Goal: Task Accomplishment & Management: Use online tool/utility

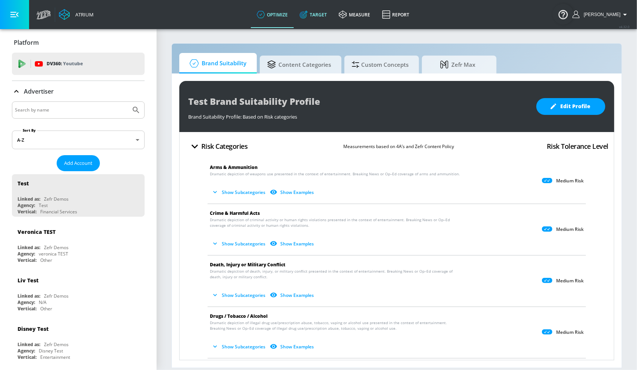
click at [318, 21] on link "Target" at bounding box center [313, 14] width 39 height 27
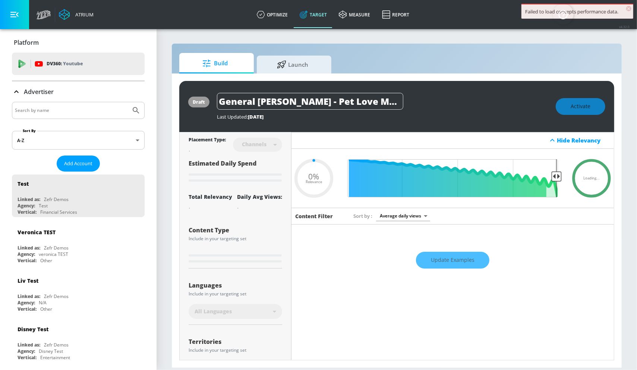
type input "0.05"
click at [84, 115] on div at bounding box center [78, 110] width 133 height 17
click at [84, 111] on input "Search by name" at bounding box center [71, 111] width 113 height 10
type input "cbs"
type input "0.67"
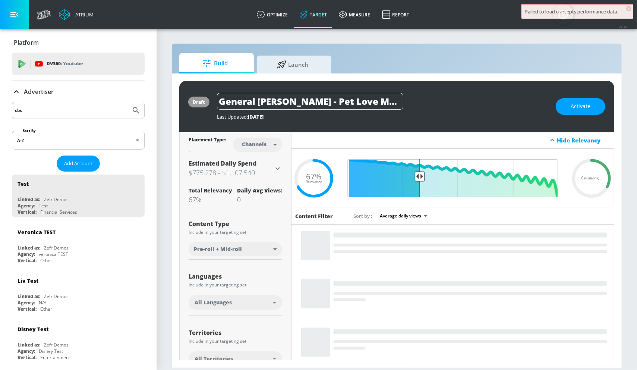
type input "cbs"
click at [128, 102] on button "Submit Search" at bounding box center [136, 110] width 16 height 16
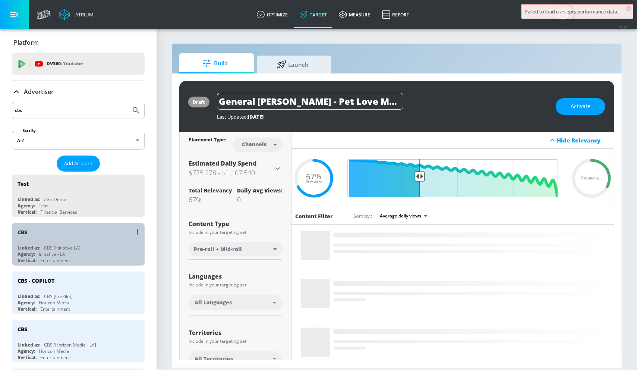
click at [86, 239] on div "CBS Linked as: CBS (Initiative LA) Agency: Initiative - LA Vertical: Entertainm…" at bounding box center [78, 244] width 133 height 43
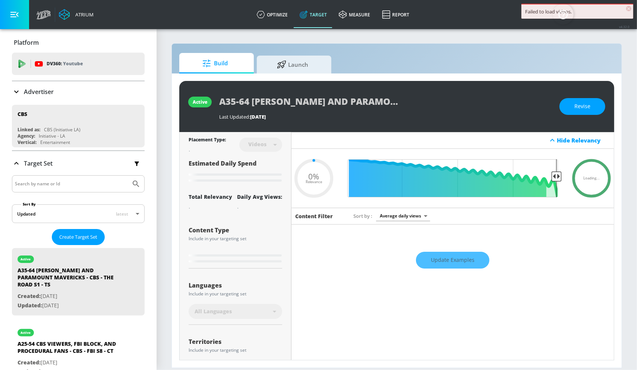
type input "0.05"
click at [85, 231] on button "Create Target Set" at bounding box center [78, 237] width 53 height 16
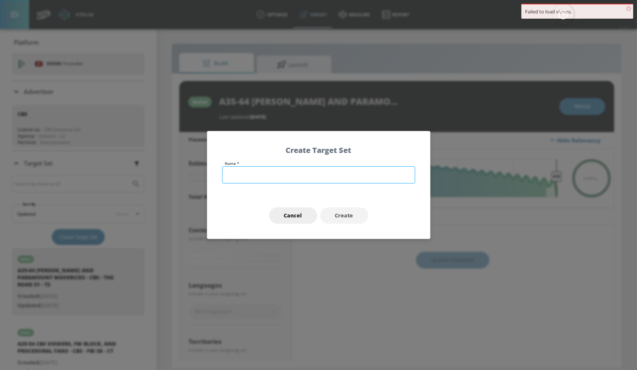
click at [281, 178] on input "text" at bounding box center [318, 174] width 193 height 17
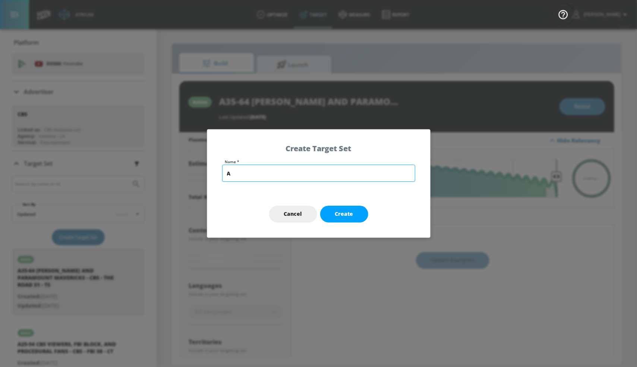
type input "A"
type input "0.5"
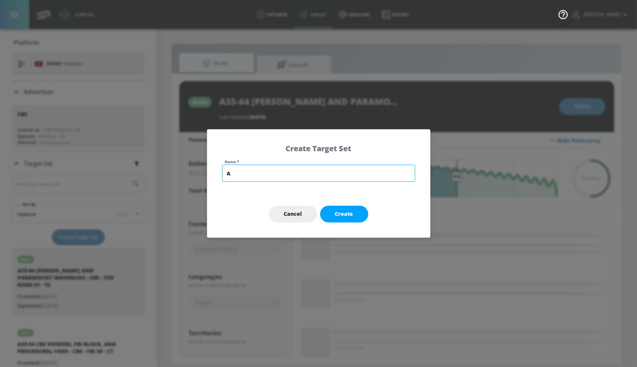
click at [264, 172] on input "A" at bounding box center [318, 172] width 193 height 17
paste input "25-54 Lifestyle and Trending Action Drama Fans - CBS - Y Marshal - TS"
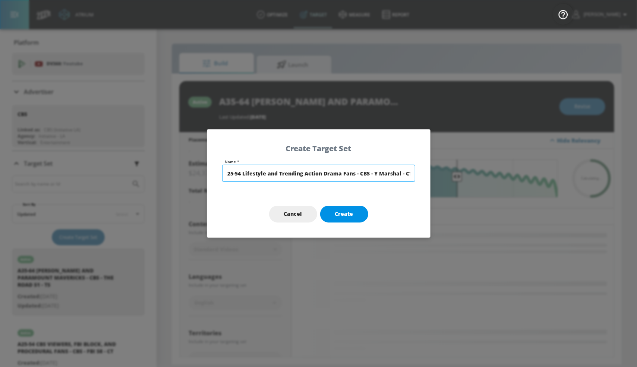
type input "A25-54 Lifestyle and Trending Action Drama Fans - CBS - Y Marshal - CT"
click at [362, 216] on button "Create" at bounding box center [344, 214] width 48 height 17
type input "A25-54 Lifestyle and Trending Action Drama Fans - CBS - Y Marshal - CT"
type input "channels"
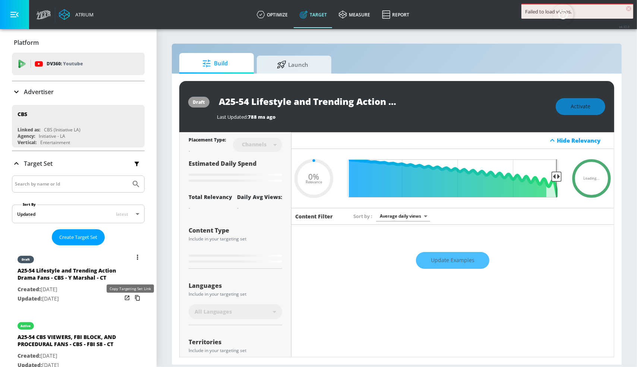
click at [132, 304] on icon "list of Target Set" at bounding box center [138, 298] width 12 height 12
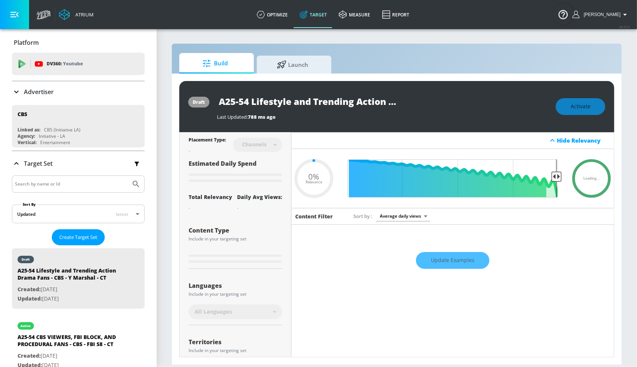
type input "0.6"
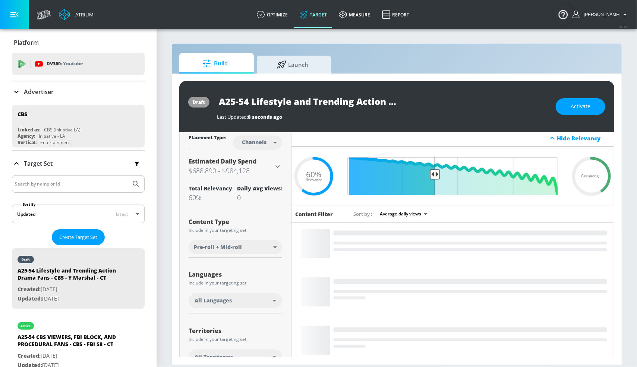
scroll to position [42, 0]
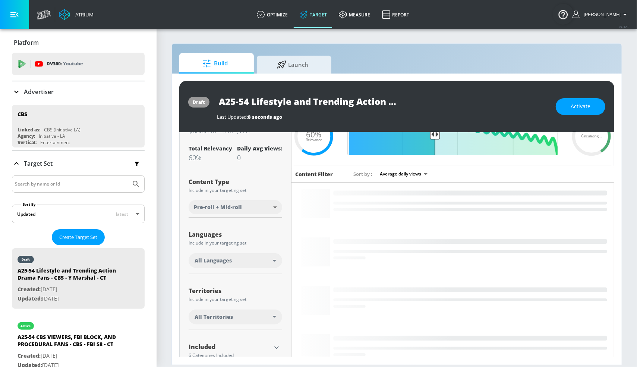
click at [252, 257] on div "All Languages" at bounding box center [234, 260] width 78 height 7
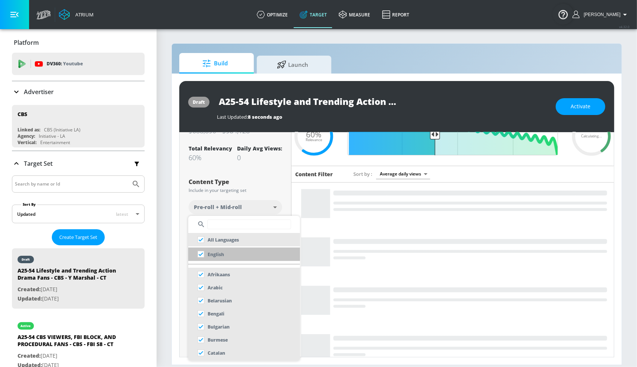
click at [229, 255] on li "English" at bounding box center [244, 253] width 112 height 13
checkbox input "false"
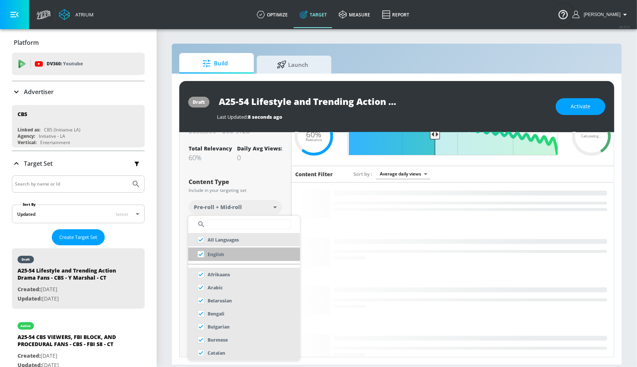
scroll to position [51, 0]
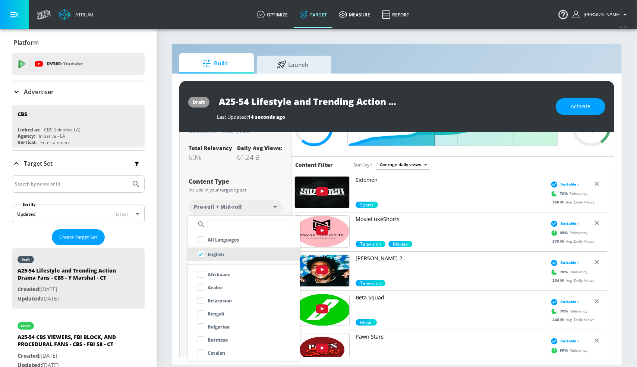
click at [253, 175] on div at bounding box center [318, 183] width 637 height 367
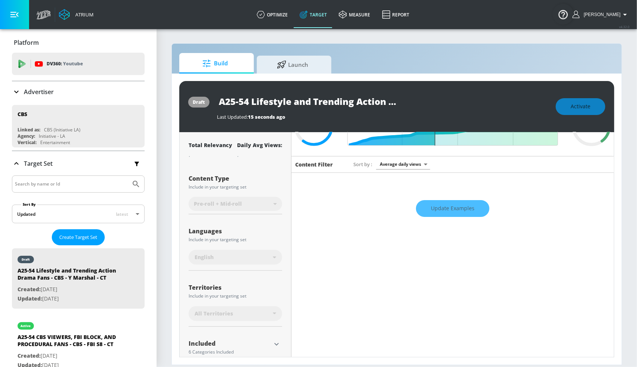
scroll to position [58, 0]
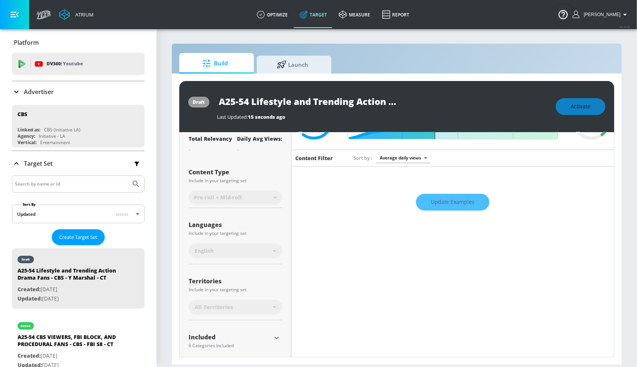
click at [248, 292] on div "Territories Include in your targeting set" at bounding box center [236, 285] width 94 height 18
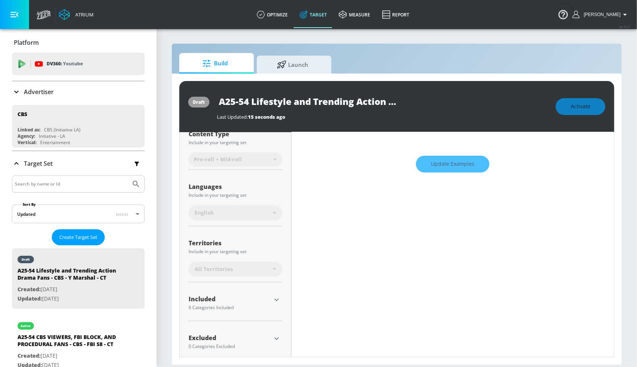
scroll to position [104, 0]
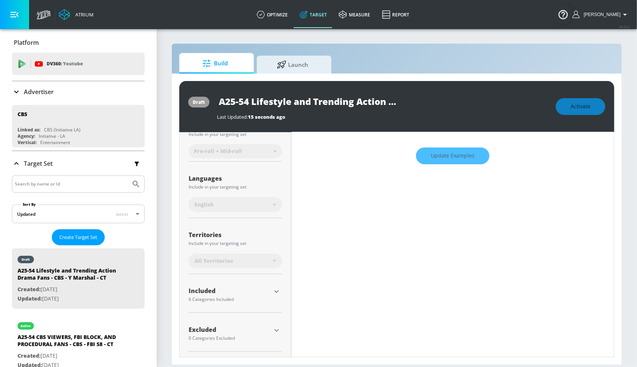
click at [278, 292] on icon "button" at bounding box center [276, 291] width 9 height 9
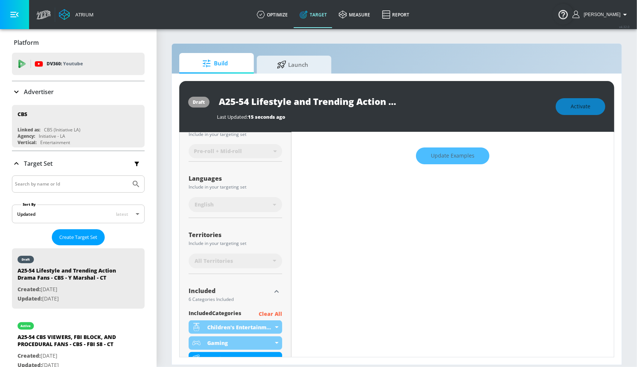
click at [274, 312] on p "Clear All" at bounding box center [270, 313] width 23 height 9
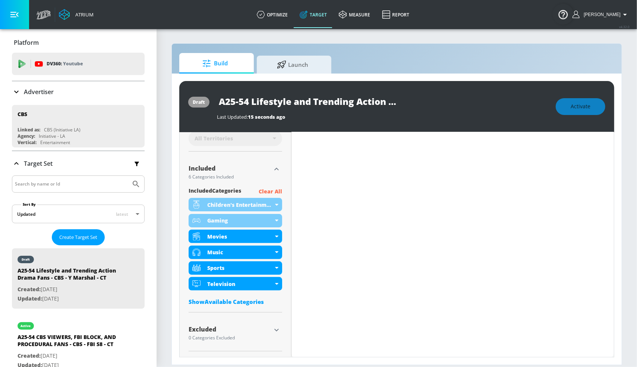
scroll to position [220, 0]
drag, startPoint x: 277, startPoint y: 326, endPoint x: 271, endPoint y: 308, distance: 19.6
click at [277, 327] on icon "button" at bounding box center [276, 329] width 9 height 9
click at [264, 191] on p "Clear All" at bounding box center [270, 191] width 23 height 9
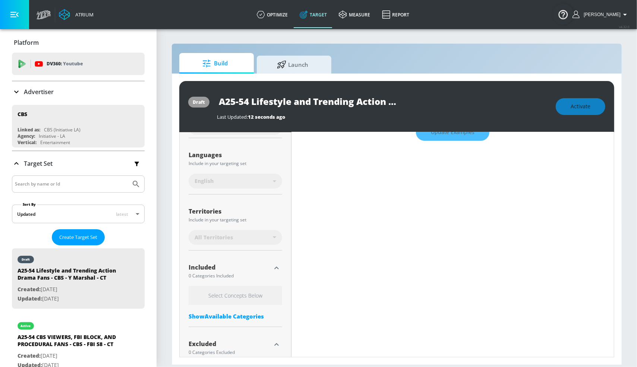
scroll to position [122, 0]
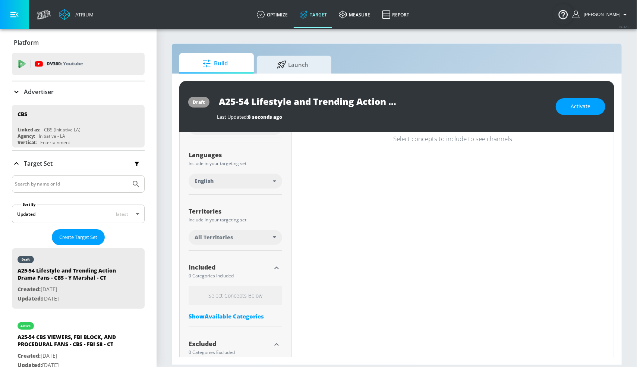
click at [256, 235] on div "All Territories" at bounding box center [234, 236] width 78 height 7
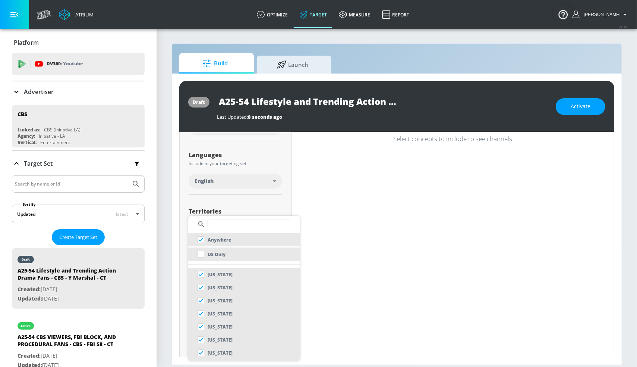
click at [230, 254] on li "US Only" at bounding box center [244, 253] width 112 height 13
checkbox input "false"
checkbox input "true"
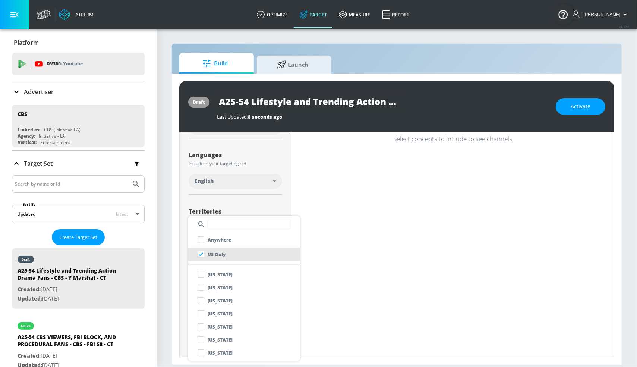
click at [241, 205] on div at bounding box center [318, 183] width 637 height 367
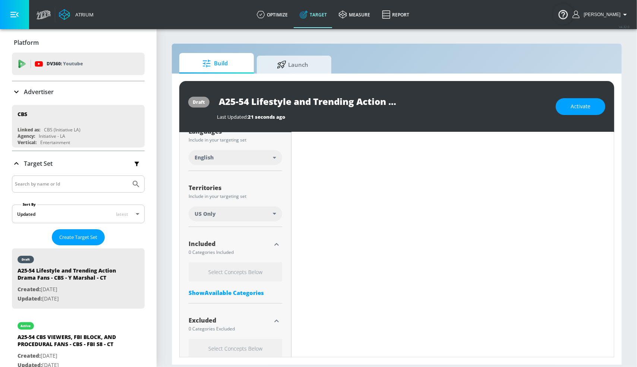
scroll to position [210, 0]
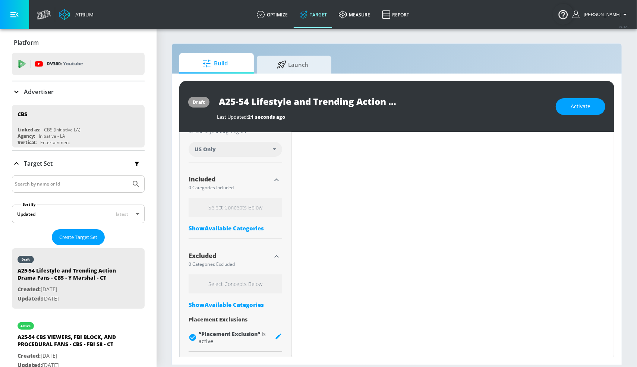
click at [277, 258] on icon "button" at bounding box center [276, 256] width 9 height 9
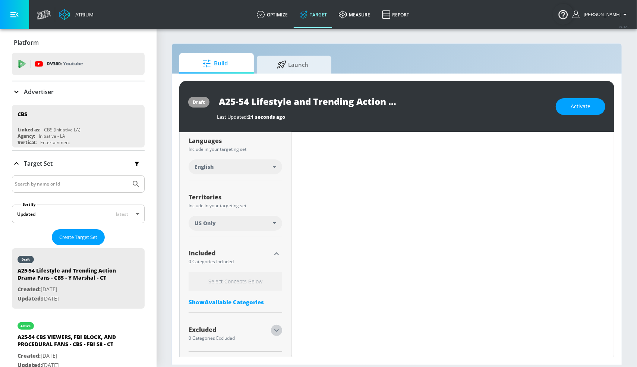
drag, startPoint x: 280, startPoint y: 329, endPoint x: 277, endPoint y: 326, distance: 4.5
click at [280, 329] on icon "button" at bounding box center [276, 330] width 9 height 9
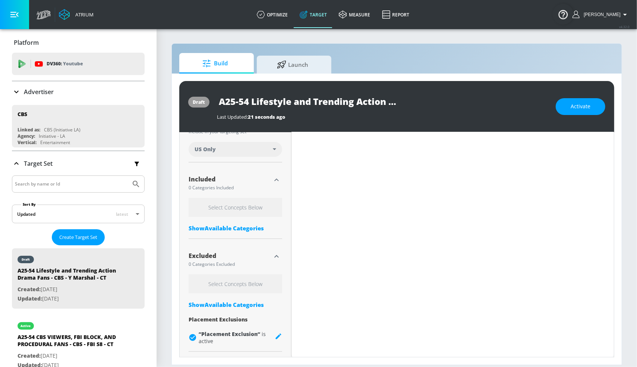
click at [239, 305] on div "Show Available Categories" at bounding box center [236, 304] width 94 height 7
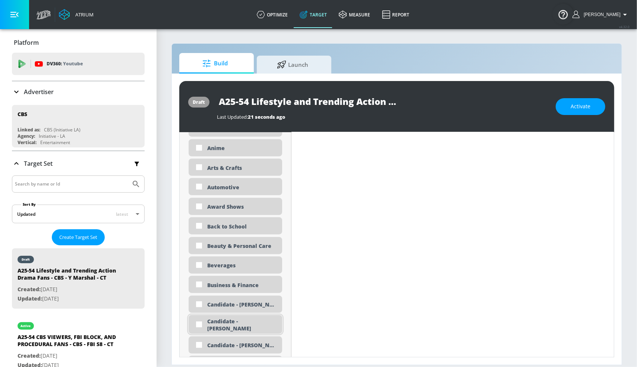
scroll to position [528, 0]
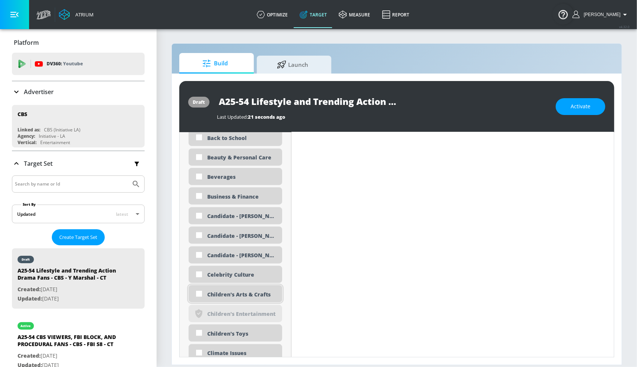
click at [230, 293] on div "Children's Arts & Crafts" at bounding box center [241, 294] width 69 height 7
checkbox input "true"
click at [228, 331] on div "Children's Toys" at bounding box center [241, 333] width 69 height 7
checkbox input "true"
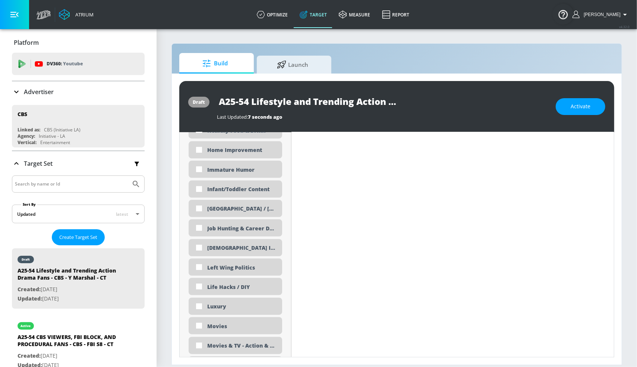
scroll to position [1313, 0]
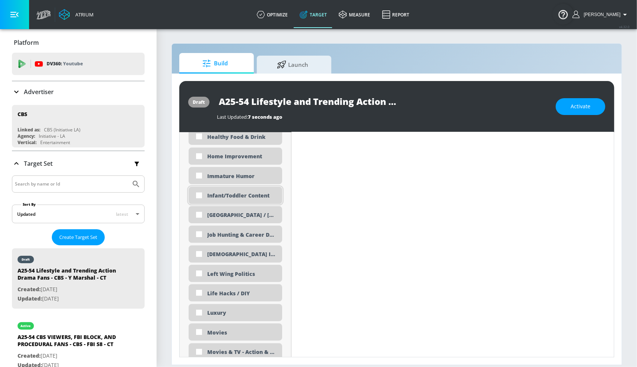
click at [226, 198] on div "Infant/Toddler Content" at bounding box center [236, 194] width 94 height 17
checkbox input "true"
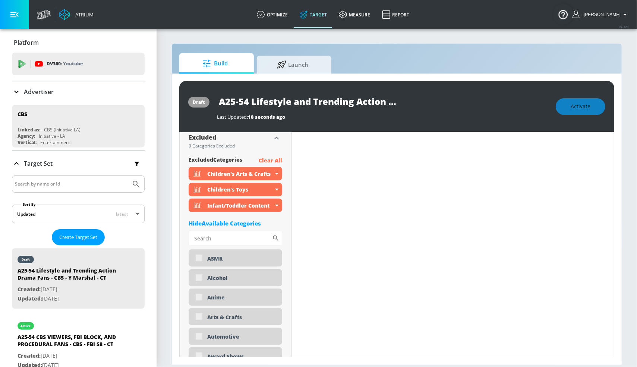
click at [239, 223] on div "Hide Available Categories" at bounding box center [236, 222] width 94 height 7
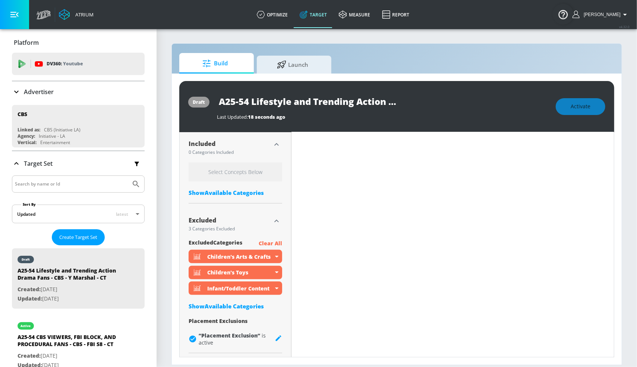
scroll to position [251, 0]
click at [245, 192] on div "Show Available Categories" at bounding box center [236, 192] width 94 height 7
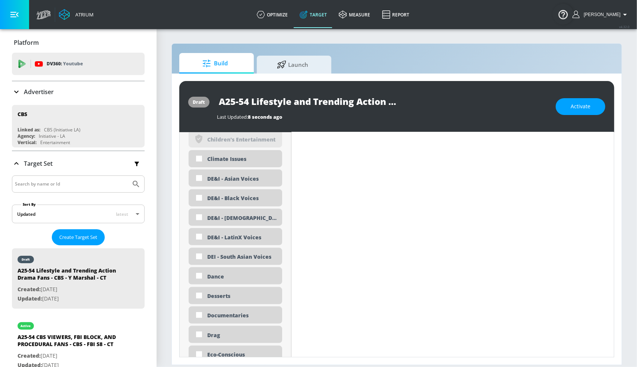
scroll to position [627, 0]
click at [236, 296] on div "Documentaries" at bounding box center [241, 294] width 69 height 7
checkbox input "true"
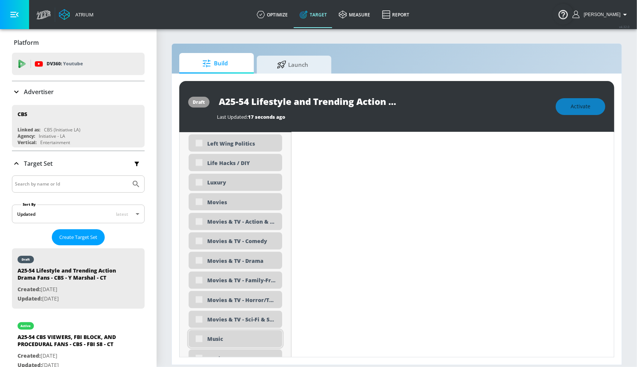
scroll to position [1312, 0]
click at [251, 258] on div "Movies & TV - Drama" at bounding box center [241, 260] width 69 height 7
checkbox input "true"
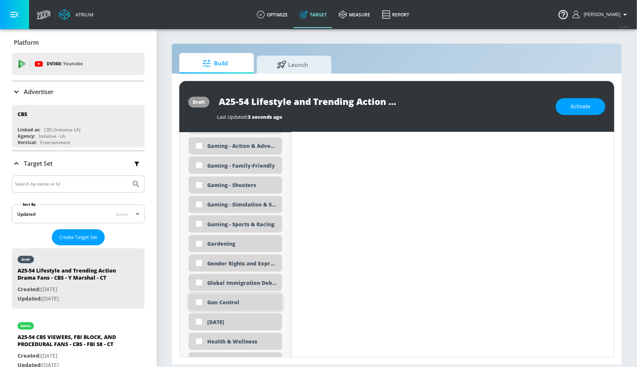
scroll to position [1004, 0]
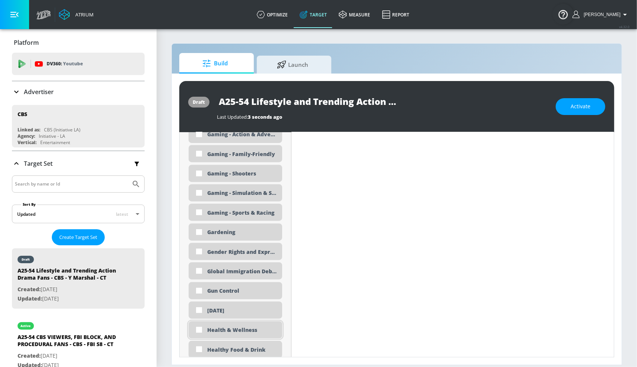
click at [236, 330] on div "Health & Wellness" at bounding box center [241, 329] width 69 height 7
checkbox input "true"
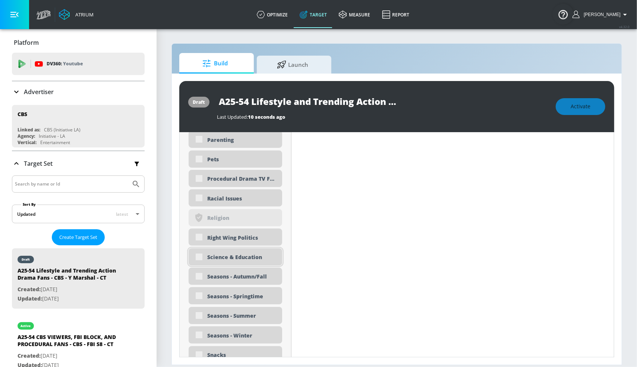
scroll to position [1718, 0]
click at [229, 258] on div "Science & Education" at bounding box center [241, 256] width 69 height 7
checkbox input "true"
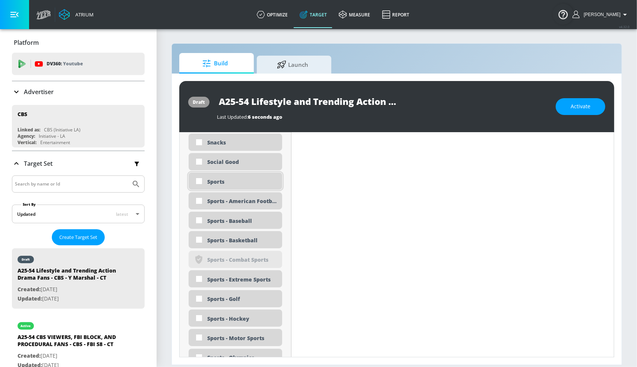
scroll to position [1920, 0]
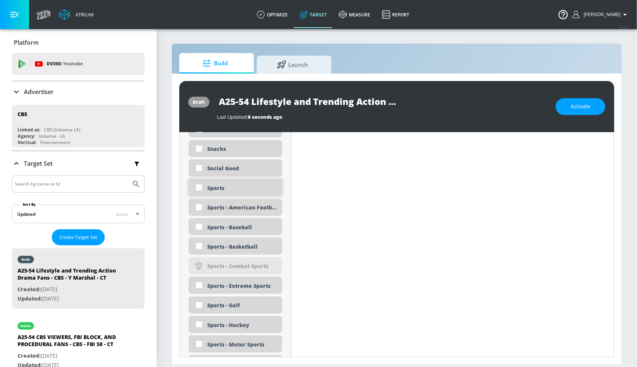
click at [217, 187] on div "Sports" at bounding box center [241, 187] width 69 height 7
checkbox input "true"
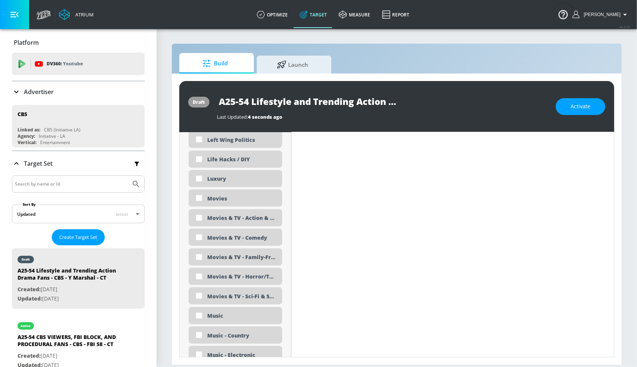
scroll to position [1380, 0]
click at [237, 198] on div "Movies & TV - Action & Adventure" at bounding box center [241, 197] width 69 height 14
checkbox input "true"
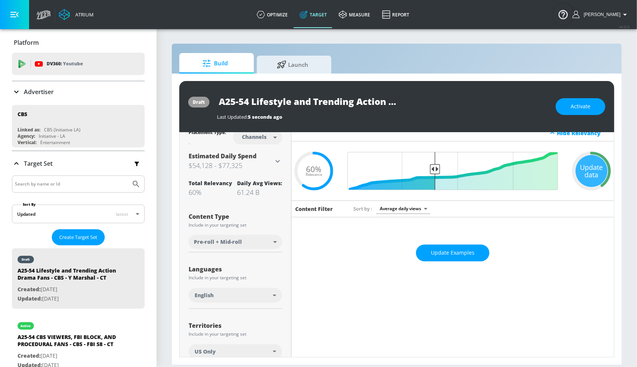
scroll to position [0, 0]
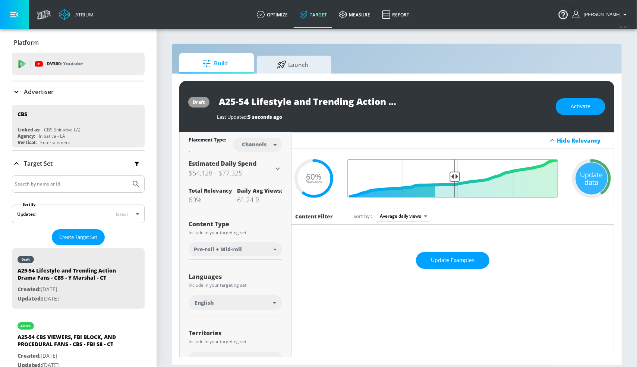
click at [451, 173] on input "Final Threshold" at bounding box center [453, 178] width 218 height 38
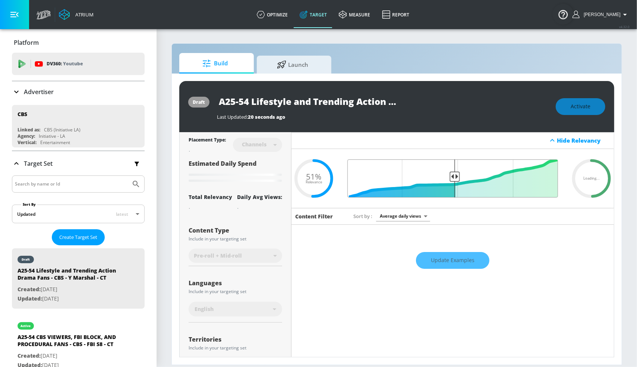
click at [451, 173] on input "Final Threshold" at bounding box center [453, 178] width 218 height 38
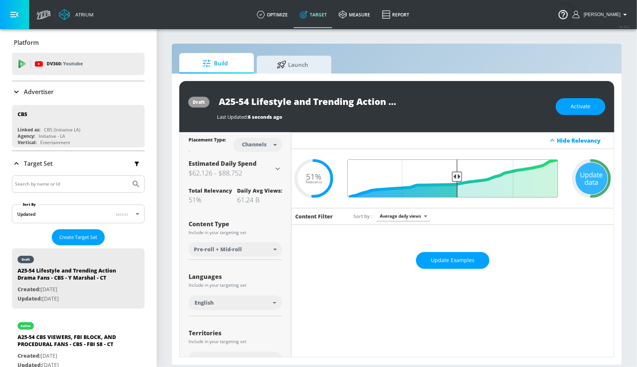
type input "0.5"
click at [454, 177] on input "Final Threshold" at bounding box center [453, 178] width 218 height 38
click at [590, 177] on div "Update data" at bounding box center [592, 178] width 32 height 32
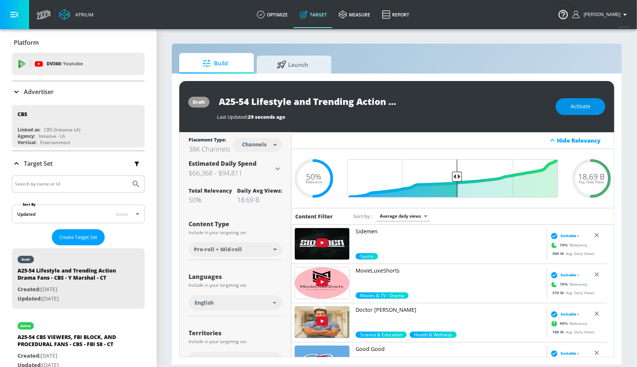
click at [588, 110] on span "Activate" at bounding box center [581, 106] width 20 height 9
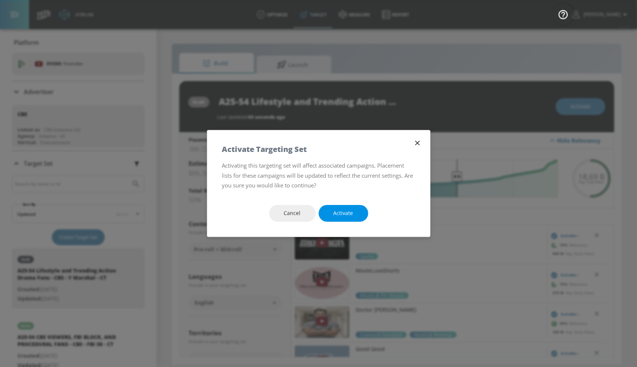
click at [349, 214] on span "Activate" at bounding box center [344, 212] width 20 height 9
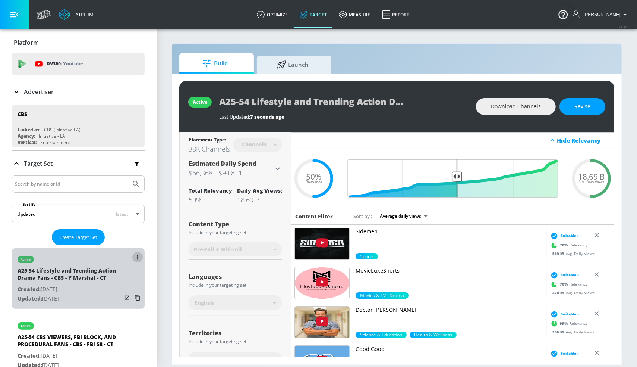
click at [137, 254] on icon "list of Target Set" at bounding box center [137, 256] width 1 height 5
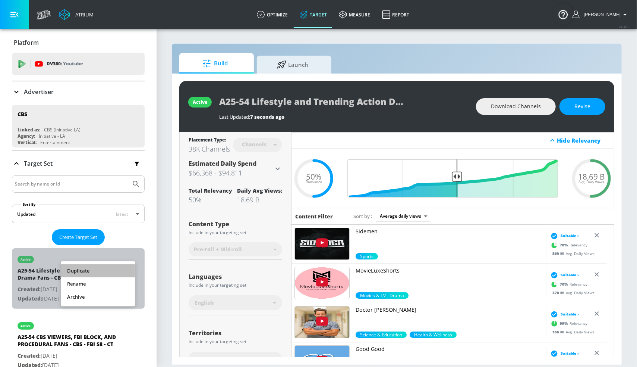
click at [92, 272] on li "Duplicate" at bounding box center [98, 270] width 74 height 13
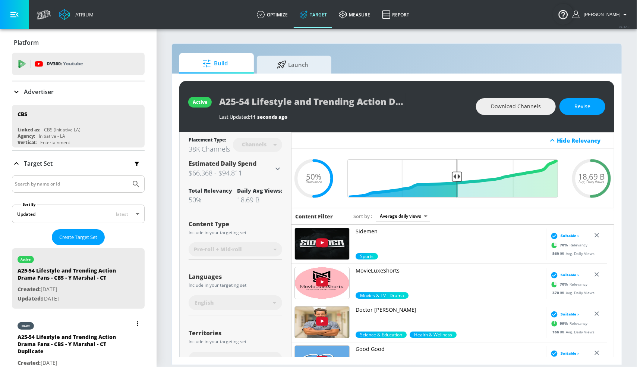
click at [57, 331] on div "draft" at bounding box center [70, 323] width 104 height 19
type input "A25-54 Lifestyle and Trending Action Drama Fans - CBS - Y Marshal - CT Duplicate"
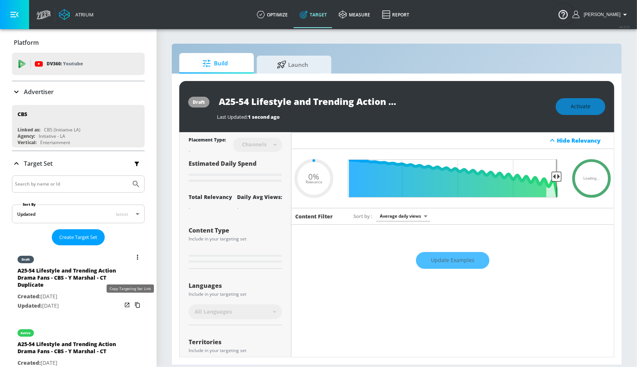
click at [132, 304] on icon "list of Target Set" at bounding box center [138, 305] width 12 height 12
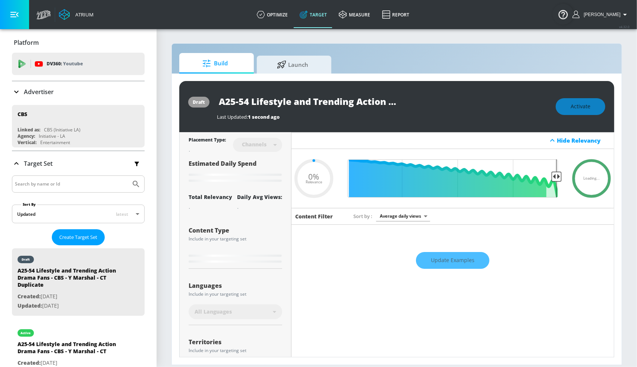
type input "0.5"
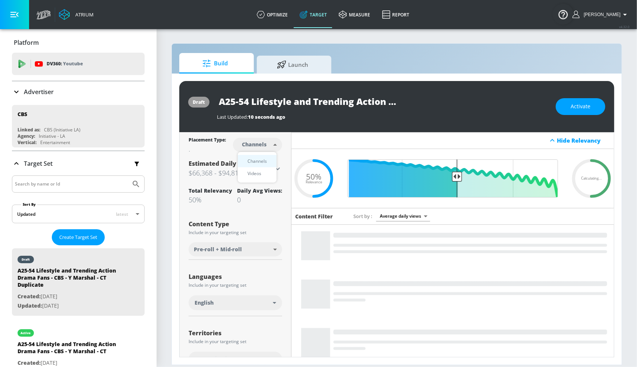
click at [240, 146] on body "Atrium optimize Target measure Report optimize Target measure Report v 4.32.0 S…" at bounding box center [318, 183] width 637 height 367
click at [258, 170] on div "Videos" at bounding box center [254, 173] width 21 height 8
type input "videos"
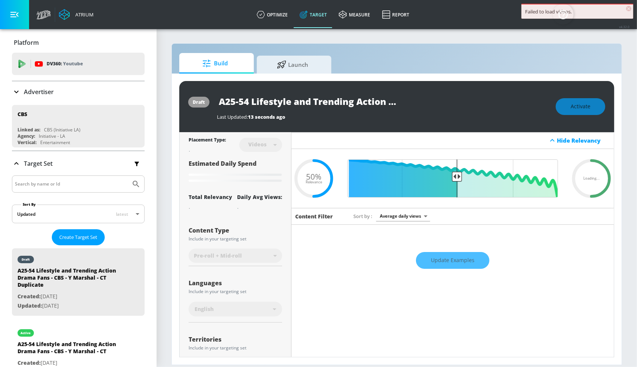
click at [316, 107] on input "A25-54 Lifestyle and Trending Action Drama Fans - CBS - Y Marshal - CT Duplicate" at bounding box center [310, 101] width 186 height 17
drag, startPoint x: 448, startPoint y: 101, endPoint x: 476, endPoint y: 100, distance: 28.7
click at [479, 100] on div "A25-54 Lifestyle and Trending Action Drama Fans - CBS - Y Marshal - CT Duplicate" at bounding box center [383, 101] width 332 height 17
click at [347, 107] on input "A25-54 Lifestyle and Trending Action Drama Fans - CBS - Y Marshal - CT Duplicate" at bounding box center [310, 101] width 186 height 17
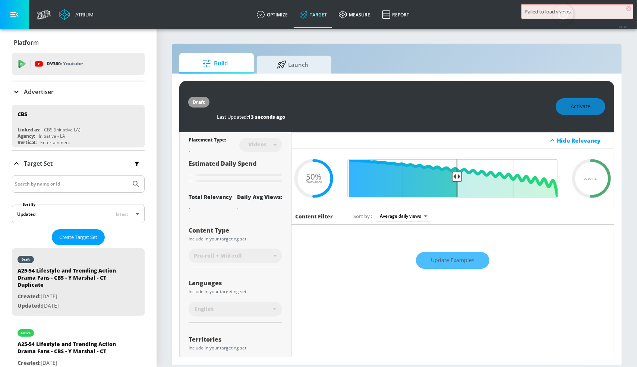
drag, startPoint x: 357, startPoint y: 100, endPoint x: 473, endPoint y: 99, distance: 116.0
click at [473, 99] on div "A25-54 Lifestyle and Trending Action Drama Fans - CBS - Y Marshal - CT Duplicate" at bounding box center [383, 101] width 332 height 17
click at [397, 101] on icon "button" at bounding box center [397, 101] width 8 height 8
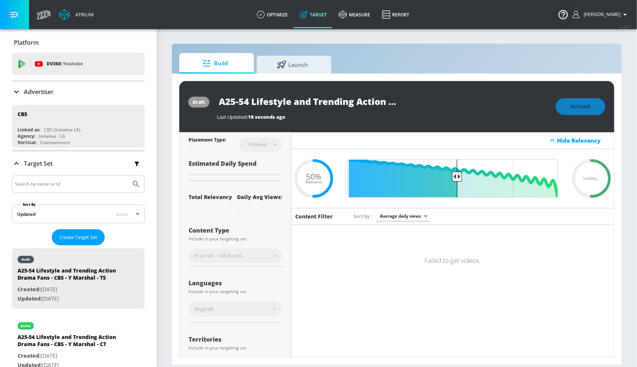
type input "A25-54 Lifestyle and Trending Action Drama Fans - CBS - Y Marshal - CT Duplicate"
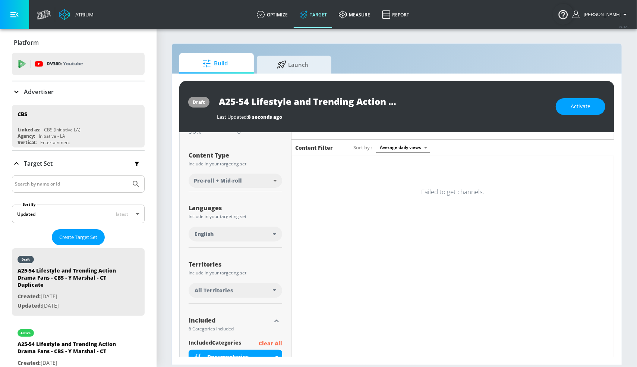
scroll to position [122, 0]
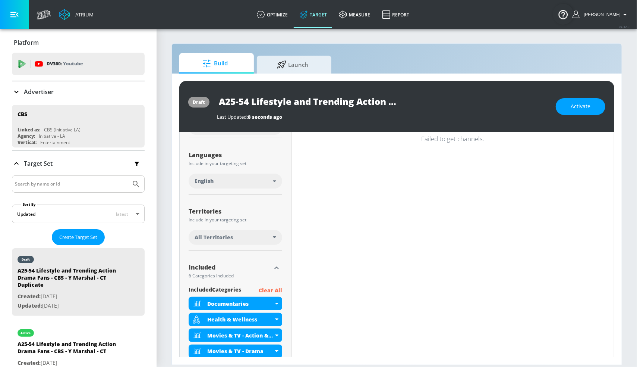
click at [255, 237] on div "All Territories" at bounding box center [234, 236] width 78 height 7
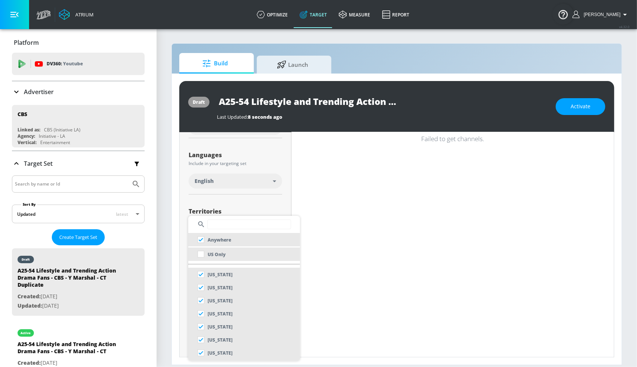
click at [226, 256] on li "US Only" at bounding box center [244, 253] width 112 height 13
checkbox input "false"
checkbox input "true"
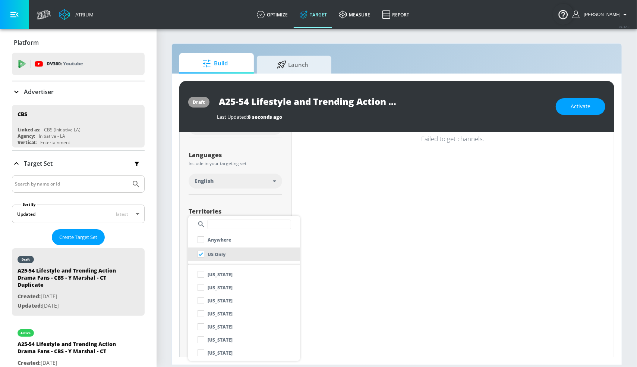
click at [251, 192] on div at bounding box center [318, 183] width 637 height 367
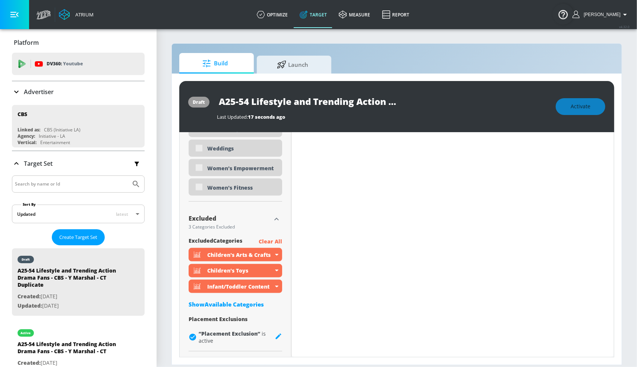
scroll to position [0, 0]
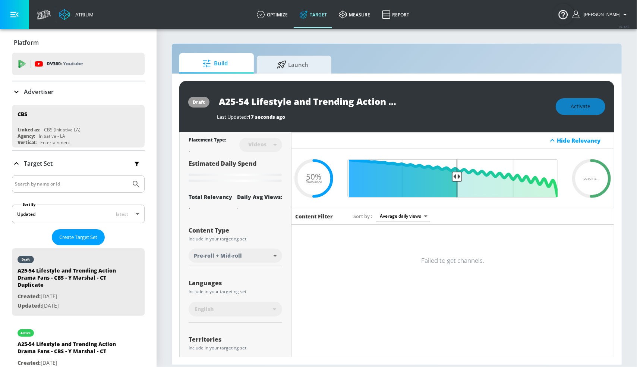
type input "A25-54 Lifestyle and Trending Action Drama Fans - CBS - Y Marshal - TS"
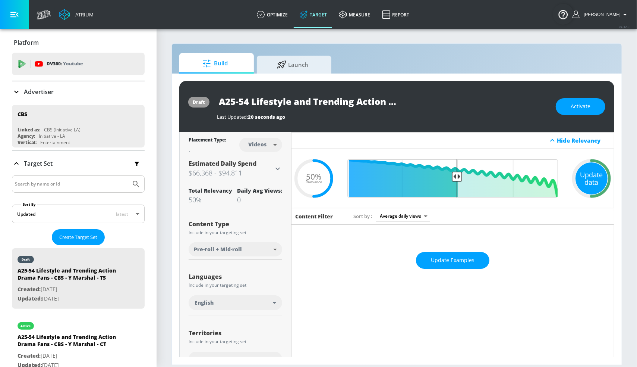
click at [590, 173] on div "Update data" at bounding box center [592, 178] width 32 height 32
click at [576, 178] on div "Update data" at bounding box center [592, 178] width 32 height 32
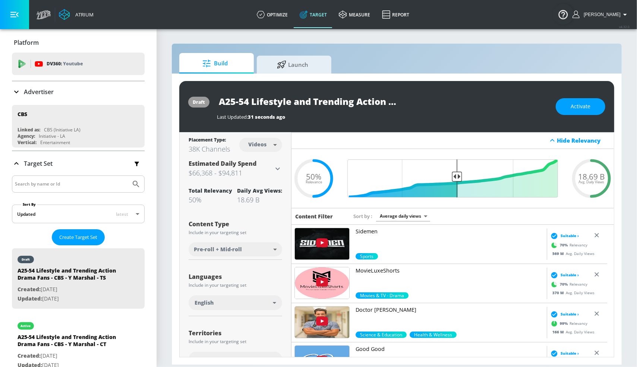
click at [267, 144] on body "Atrium optimize Target measure Report optimize Target measure Report v 4.32.0 S…" at bounding box center [318, 183] width 637 height 367
click at [264, 171] on div "Videos" at bounding box center [258, 173] width 21 height 8
click at [259, 144] on body "Atrium optimize Target measure Report optimize Target measure Report v 4.32.0 S…" at bounding box center [318, 183] width 637 height 367
click at [263, 161] on div "Channels" at bounding box center [261, 161] width 27 height 8
click at [258, 144] on body "Atrium optimize Target measure Report optimize Target measure Report v 4.32.0 S…" at bounding box center [318, 183] width 637 height 367
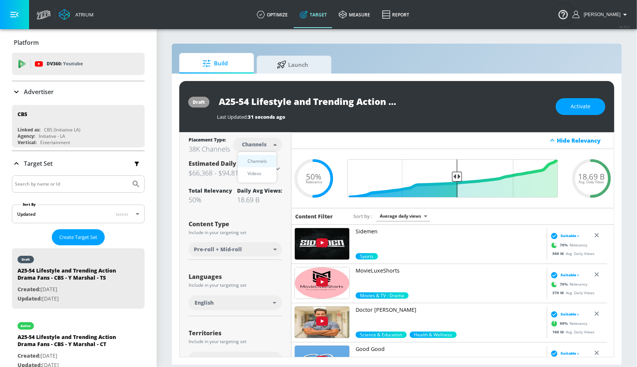
click at [263, 173] on div "Videos" at bounding box center [254, 173] width 21 height 8
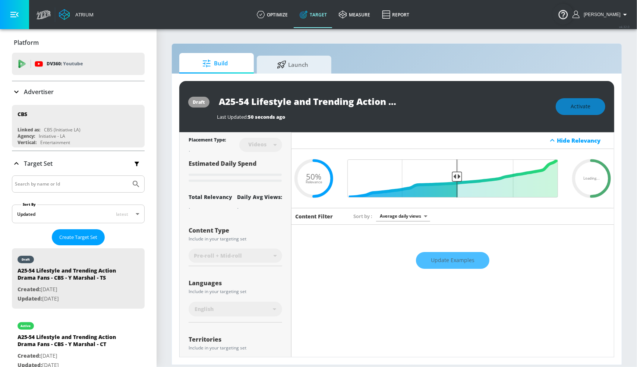
type input "videos"
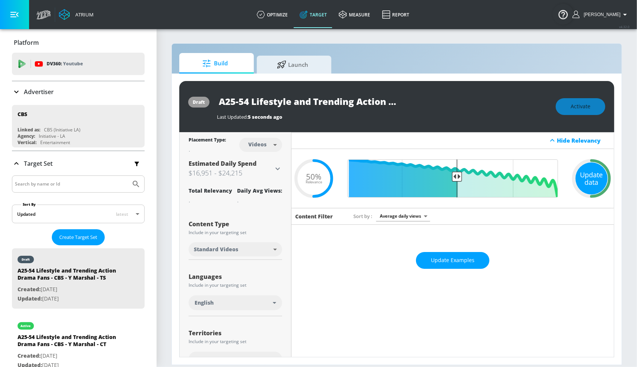
click at [590, 168] on div "Update data" at bounding box center [592, 178] width 32 height 32
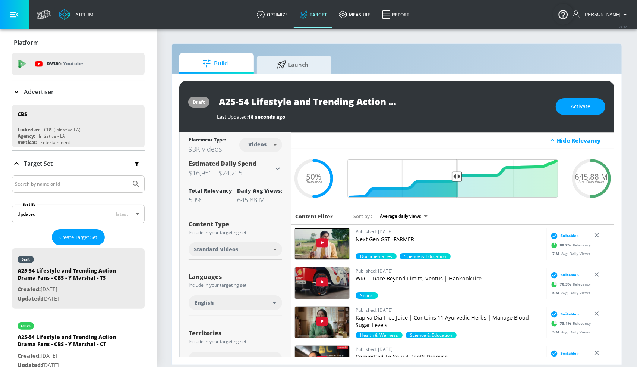
drag, startPoint x: 570, startPoint y: 176, endPoint x: 610, endPoint y: 178, distance: 40.7
click at [597, 178] on div "Placement Type: 93K Videos Videos videos ​ Estimated Daily Spend $16,951 - $24,…" at bounding box center [396, 244] width 435 height 225
drag, startPoint x: 568, startPoint y: 175, endPoint x: 601, endPoint y: 175, distance: 32.8
click at [597, 175] on span "645.88 M" at bounding box center [591, 176] width 33 height 8
copy span "645.88 M"
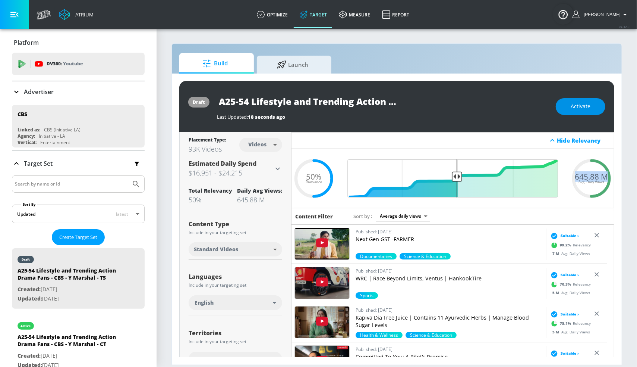
click at [578, 104] on span "Activate" at bounding box center [581, 106] width 20 height 9
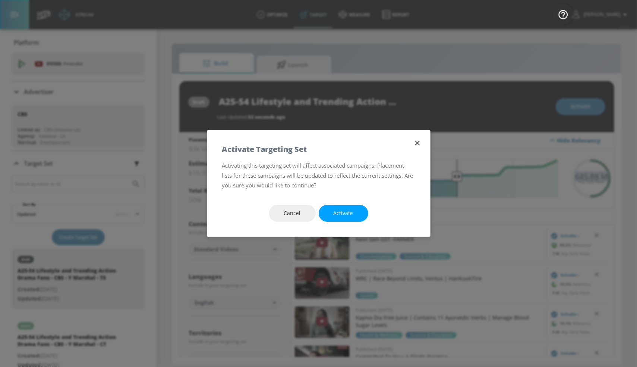
drag, startPoint x: 355, startPoint y: 217, endPoint x: 215, endPoint y: 19, distance: 243.0
click at [355, 217] on button "Activate" at bounding box center [344, 213] width 50 height 17
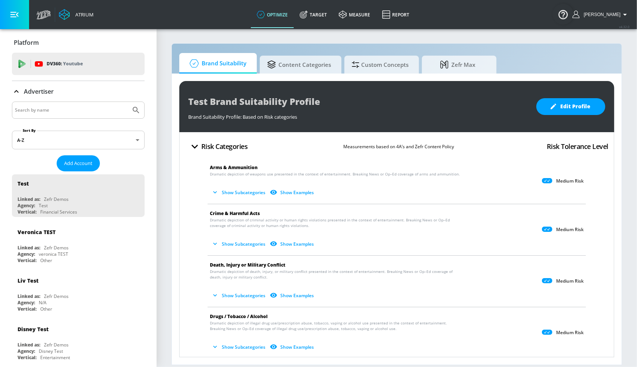
click at [91, 103] on div at bounding box center [78, 109] width 133 height 17
click at [90, 106] on input "Search by name" at bounding box center [71, 110] width 113 height 10
type input "cbs"
click at [128, 102] on button "Submit Search" at bounding box center [136, 110] width 16 height 16
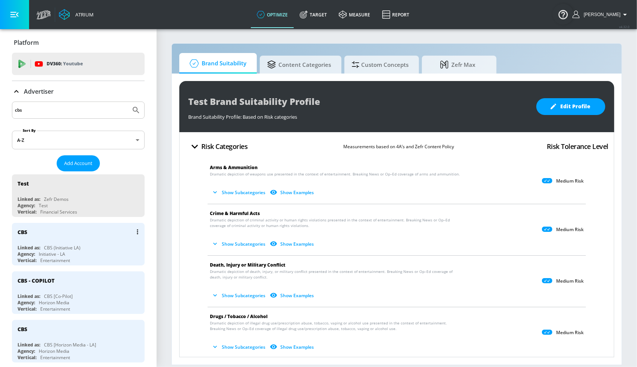
click at [73, 238] on div "CBS" at bounding box center [80, 232] width 125 height 18
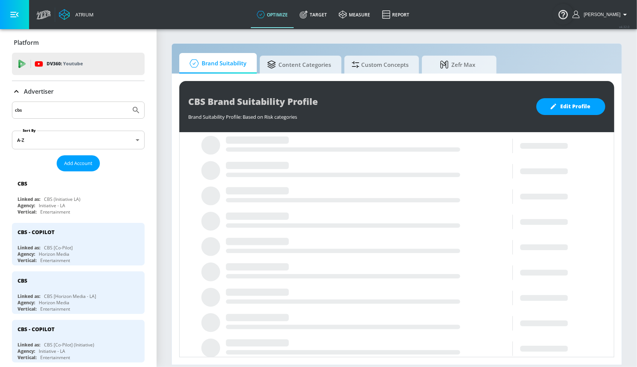
click at [53, 92] on p "Advertiser" at bounding box center [39, 91] width 30 height 8
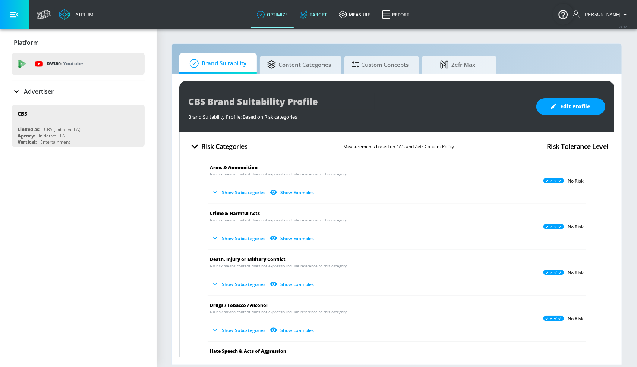
click at [330, 17] on link "Target" at bounding box center [313, 14] width 39 height 27
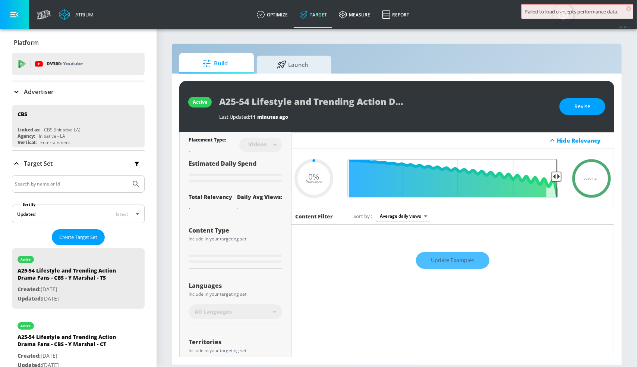
type input "0.05"
click at [76, 184] on input "Search by name or Id" at bounding box center [71, 184] width 113 height 10
type input "dmv"
click at [128, 176] on button "Submit Search" at bounding box center [136, 184] width 16 height 16
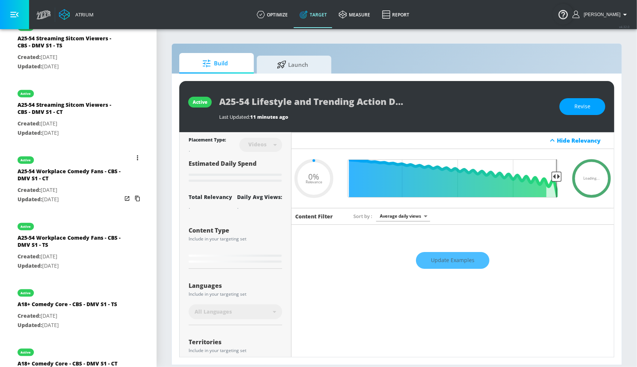
scroll to position [496, 0]
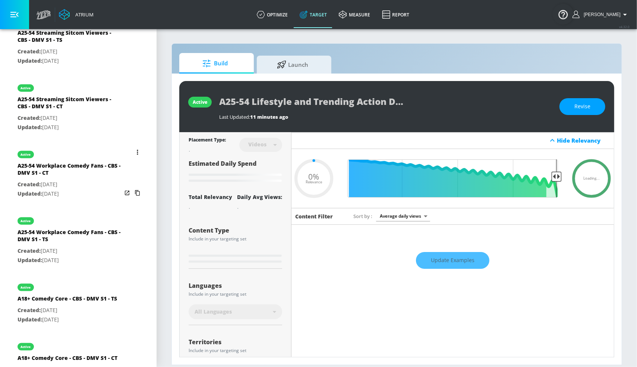
type input "0.5"
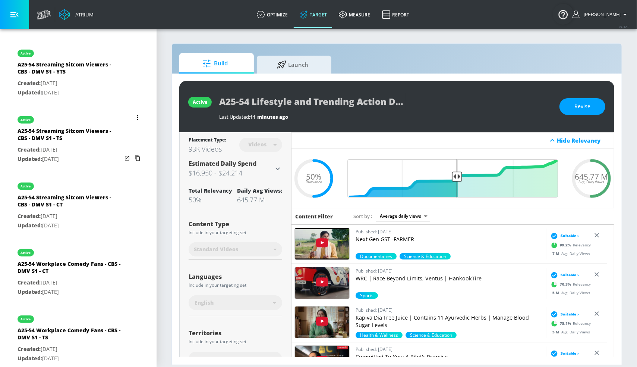
scroll to position [393, 0]
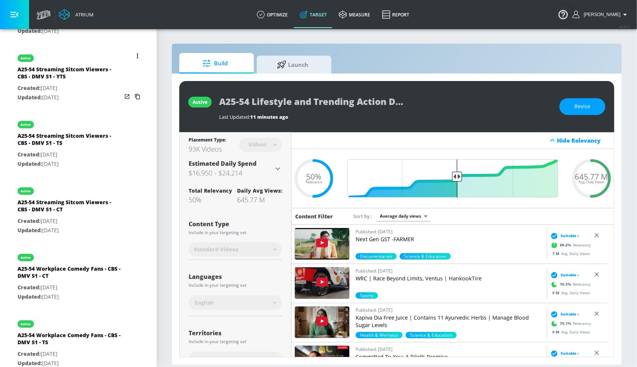
click at [75, 84] on div "A25-54 Streaming Sitcom Viewers - CBS - DMV S1 - YTS" at bounding box center [70, 75] width 104 height 18
type input "A25-54 Streaming Sitcom Viewers - CBS - DMV S1 - YTS"
type input "channels"
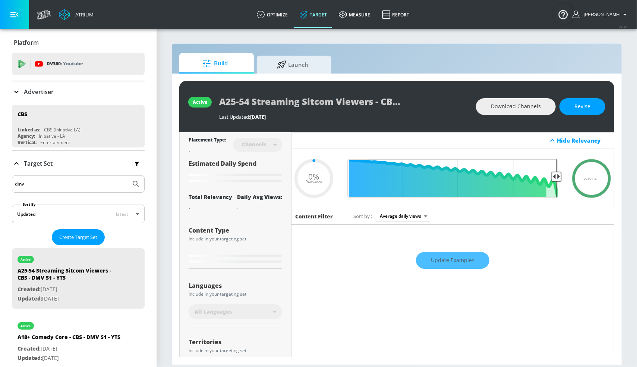
click at [119, 186] on input "dmv" at bounding box center [71, 184] width 113 height 10
type input "0.5"
click at [119, 186] on input "dmv" at bounding box center [71, 184] width 113 height 10
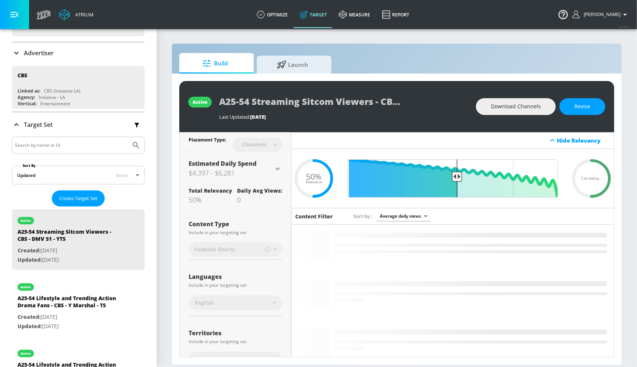
scroll to position [67, 0]
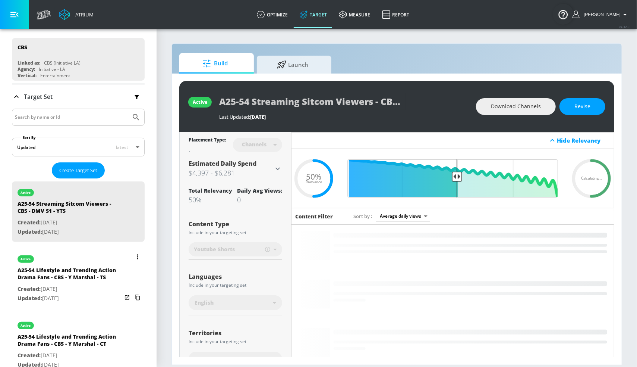
click at [72, 283] on div "A25-54 Lifestyle and Trending Action Drama Fans - CBS - Y Marshal - TS" at bounding box center [70, 275] width 104 height 18
type input "A25-54 Lifestyle and Trending Action Drama Fans - CBS - Y Marshal - TS"
type input "videos"
type input "0.05"
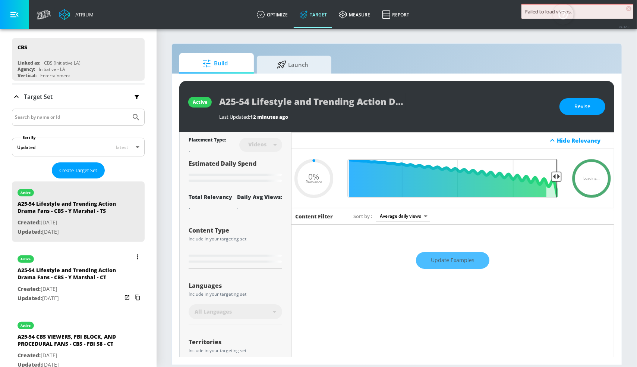
click at [77, 272] on div "A25-54 Lifestyle and Trending Action Drama Fans - CBS - Y Marshal - CT" at bounding box center [70, 275] width 104 height 18
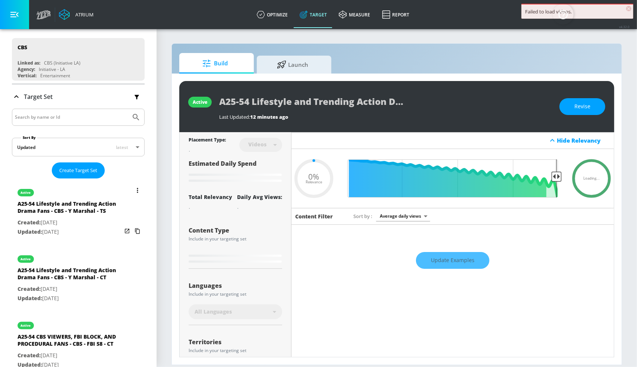
type input "A25-54 Lifestyle and Trending Action Drama Fans - CBS - Y Marshal - CT"
type input "channels"
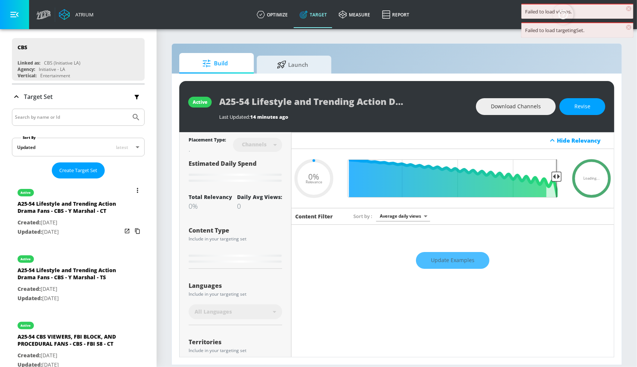
click at [137, 188] on icon "list of Target Set" at bounding box center [137, 190] width 1 height 5
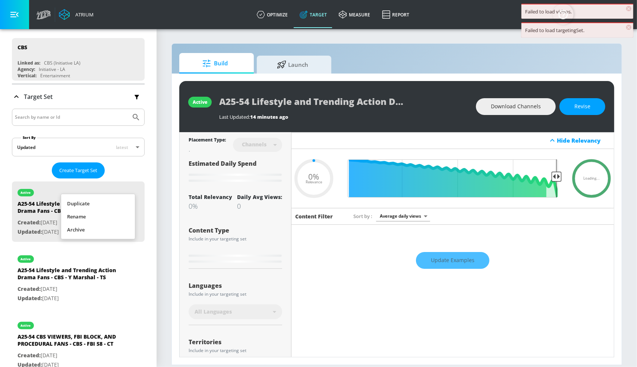
click at [102, 205] on li "Duplicate" at bounding box center [98, 203] width 74 height 13
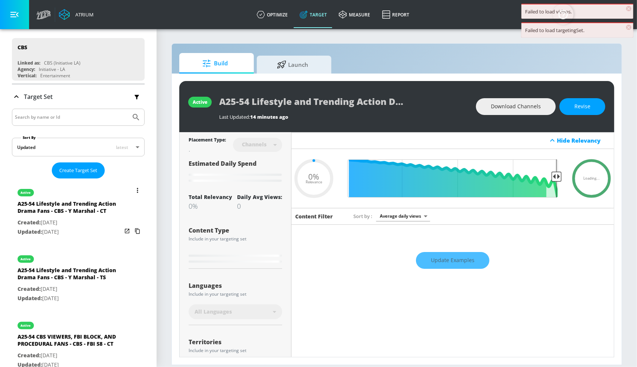
type input "0.05"
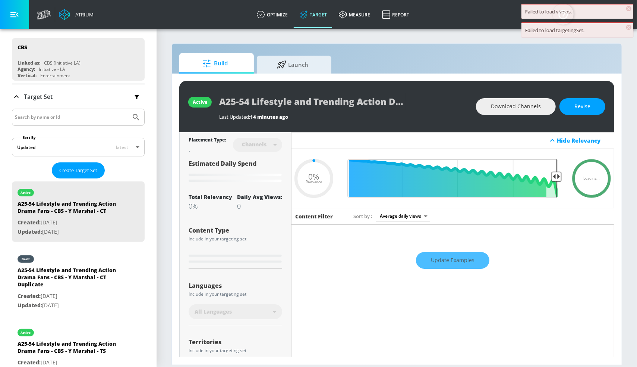
click at [58, 274] on div "A25-54 Lifestyle and Trending Action Drama Fans - CBS - Y Marshal - CT Duplicate" at bounding box center [70, 278] width 104 height 25
type input "A25-54 Lifestyle and Trending Action Drama Fans - CBS - Y Marshal - CT Duplicate"
type input "0.05"
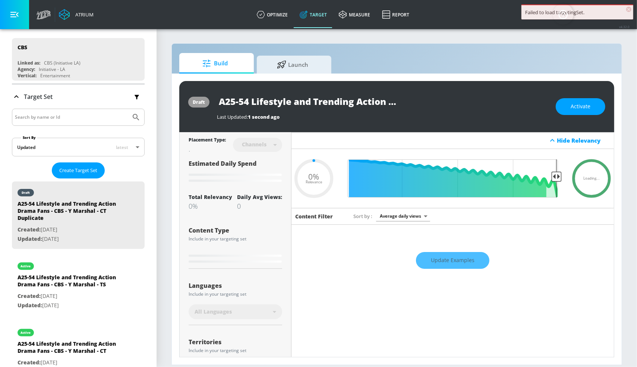
click at [356, 97] on input "A25-54 Lifestyle and Trending Action Drama Fans - CBS - Y Marshal - CT Duplicate" at bounding box center [310, 101] width 186 height 17
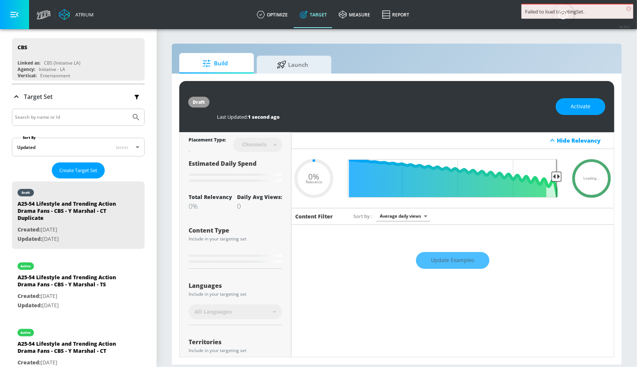
drag, startPoint x: 380, startPoint y: 101, endPoint x: 460, endPoint y: 106, distance: 80.0
click at [461, 106] on div "A25-54 Lifestyle and Trending Action Drama Fans - CBS - Y Marshal - CT Duplicate" at bounding box center [383, 101] width 332 height 17
click at [377, 103] on input "A25-54 Lifestyle and Trending Action Drama Fans - CBS - Y Marshal - CT Duplicate" at bounding box center [310, 101] width 186 height 17
drag, startPoint x: 346, startPoint y: 101, endPoint x: 495, endPoint y: 110, distance: 149.9
click at [495, 110] on div "A25-54 Lifestyle and Trending Action Drama Fans - CBS - Y Marshal - CT Duplicat…" at bounding box center [383, 106] width 332 height 27
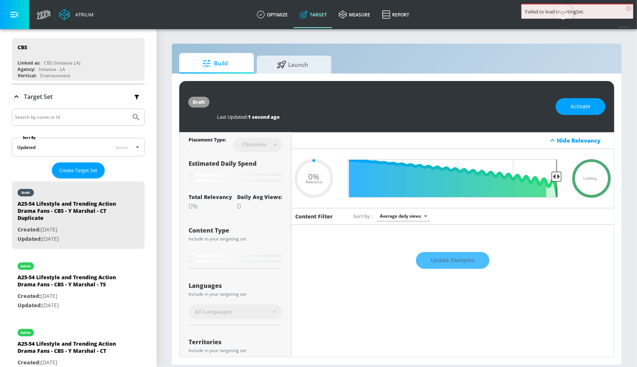
type input "A25-54 Lifestyle and Trending Action Drama Fans - CBS - Y Marshal - Y"
type input "0.05"
type input "A25-54 Lifestyle and Trending Action Drama Fans - CBS - Y Marshal - YT"
type input "0.05"
type input "A25-54 Lifestyle and Trending Action Drama Fans - CBS - Y Marshal - YTS"
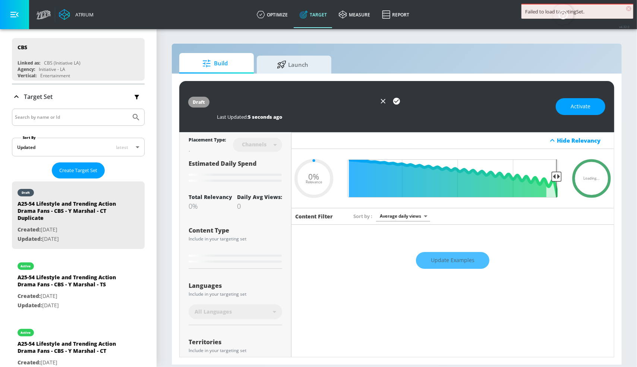
type input "0.05"
type input "A25-54 Lifestyle and Trending Action Drama Fans - CBS - Y Marshal - YTS"
click at [396, 101] on icon "button" at bounding box center [397, 101] width 8 height 8
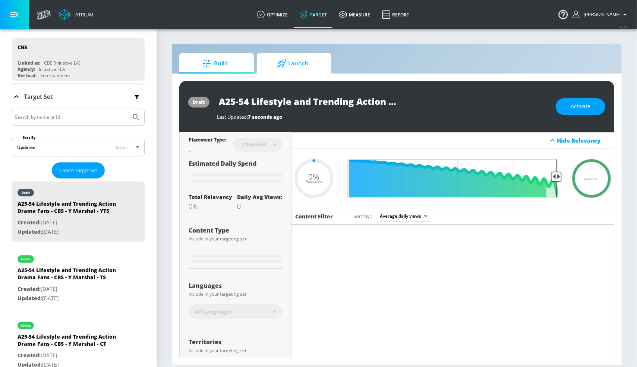
type input "0.05"
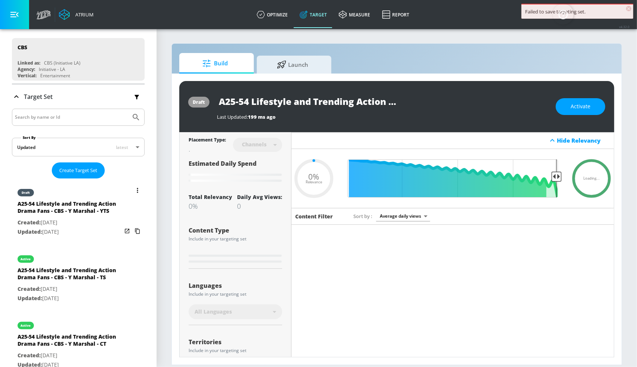
click at [135, 234] on icon "list of Target Set" at bounding box center [137, 231] width 5 height 6
type input "A25-54 Lifestyle and Trending Action Drama Fans - CBS - Y Marshal - CT Duplicate"
type input "0.5"
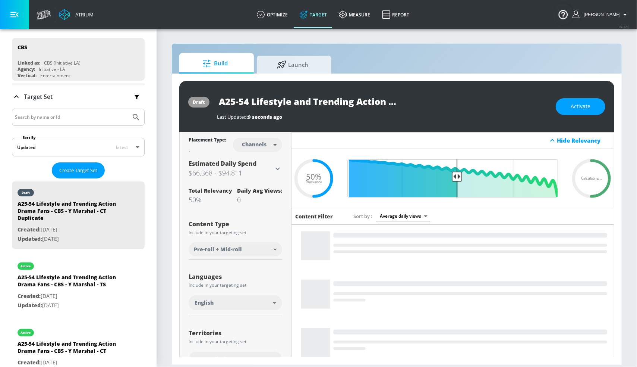
click at [254, 254] on body "Atrium optimize Target measure Report optimize Target measure Report v 4.32.0 S…" at bounding box center [318, 183] width 637 height 367
click at [226, 279] on span "Youtube Shorts" at bounding box center [211, 278] width 32 height 8
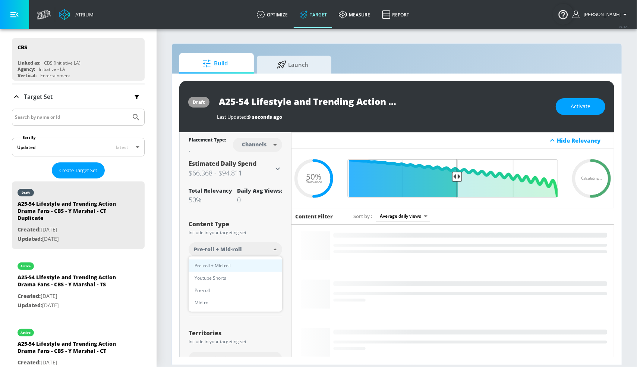
type input "short_video"
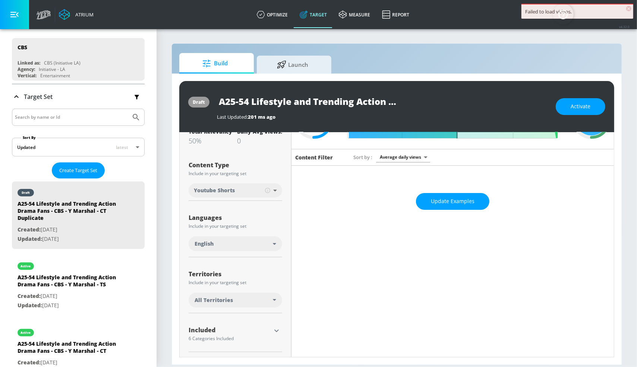
scroll to position [98, 0]
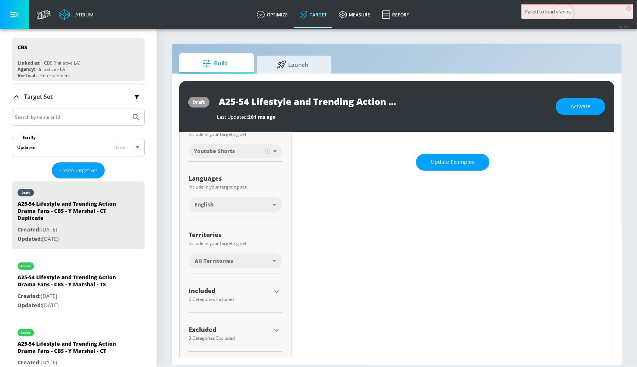
click at [236, 264] on div "All Territories" at bounding box center [236, 260] width 94 height 15
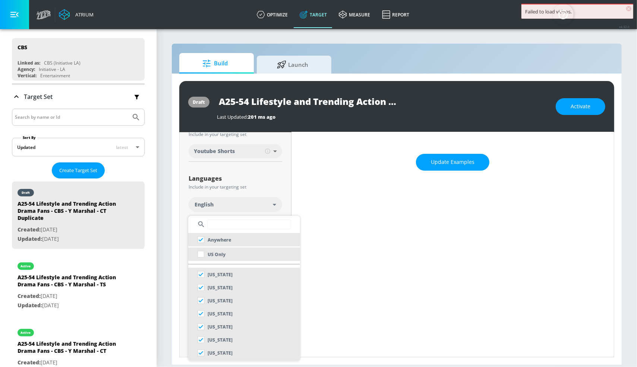
click at [222, 257] on p "US Only" at bounding box center [217, 254] width 18 height 8
checkbox input "false"
checkbox input "true"
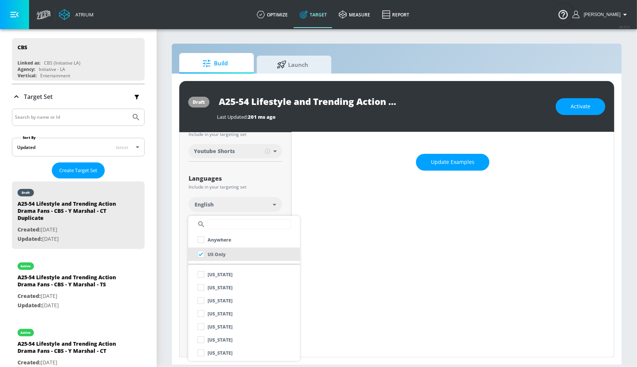
click at [258, 199] on div at bounding box center [318, 183] width 637 height 367
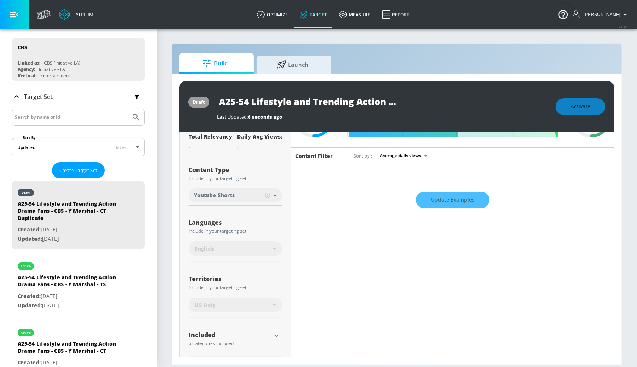
scroll to position [0, 0]
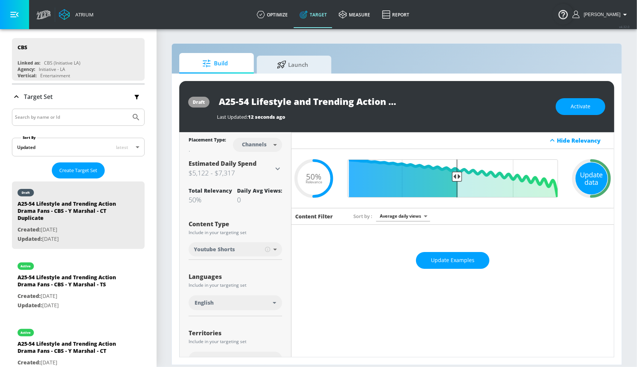
click at [587, 173] on div "Update data" at bounding box center [592, 178] width 32 height 32
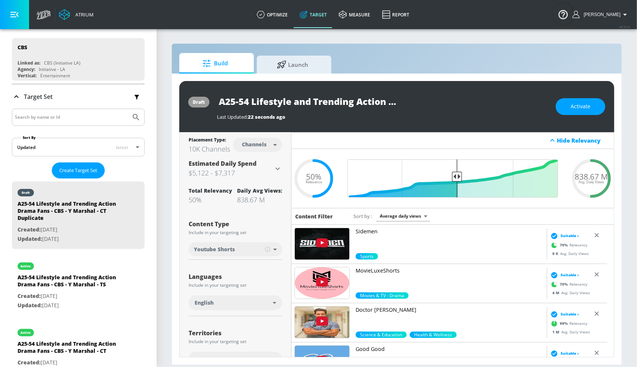
click at [342, 104] on input "A25-54 Lifestyle and Trending Action Drama Fans - CBS - Y Marshal - CT Duplicate" at bounding box center [310, 101] width 186 height 17
drag, startPoint x: 349, startPoint y: 102, endPoint x: 418, endPoint y: 104, distance: 69.4
click at [418, 104] on div "A25-54 Lifestyle and Trending Action Drama Fans - CBS - Y Marshal - CT Duplicate" at bounding box center [383, 101] width 332 height 17
click at [351, 105] on input "A25-54 Lifestyle and Trending Action Drama Fans - CBS - Y Marshal - CT Duplicate" at bounding box center [310, 101] width 186 height 17
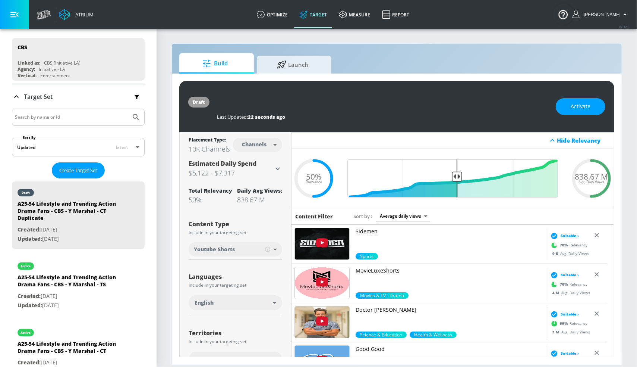
drag, startPoint x: 351, startPoint y: 100, endPoint x: 408, endPoint y: 102, distance: 56.7
click at [408, 102] on div "A25-54 Lifestyle and Trending Action Drama Fans - CBS - Y Marshal - CT Duplicate" at bounding box center [383, 101] width 332 height 17
type input "A25-54 Lifestyle and Trending Action Drama Fans - CBS - Y Marshal - YTS"
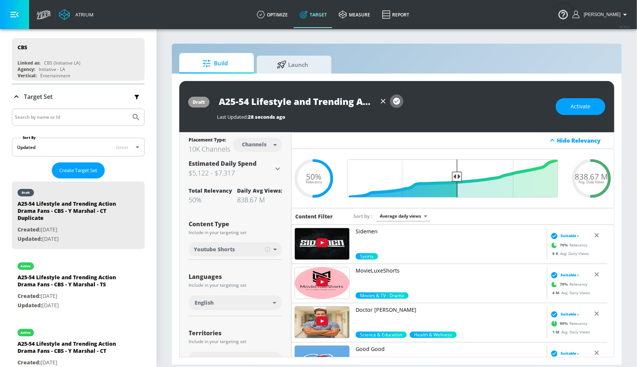
click at [399, 103] on icon "button" at bounding box center [396, 101] width 7 height 7
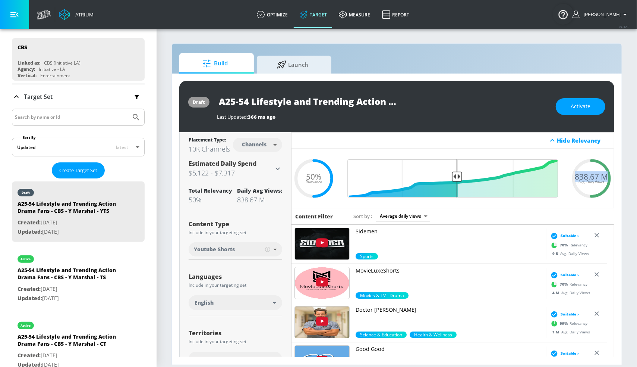
drag, startPoint x: 570, startPoint y: 176, endPoint x: 603, endPoint y: 177, distance: 33.2
click at [597, 177] on div "838.67 M Avg. Daily Views" at bounding box center [592, 177] width 45 height 11
copy span "838.67 M"
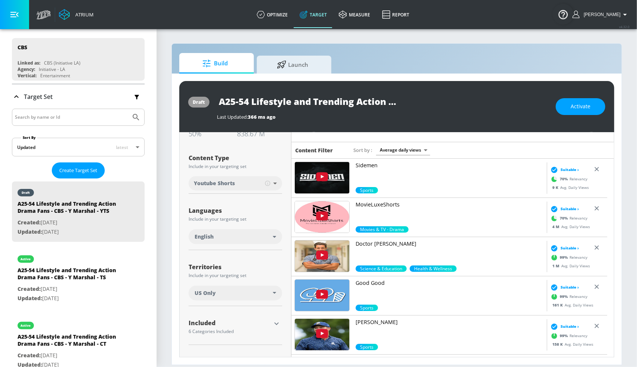
scroll to position [67, 0]
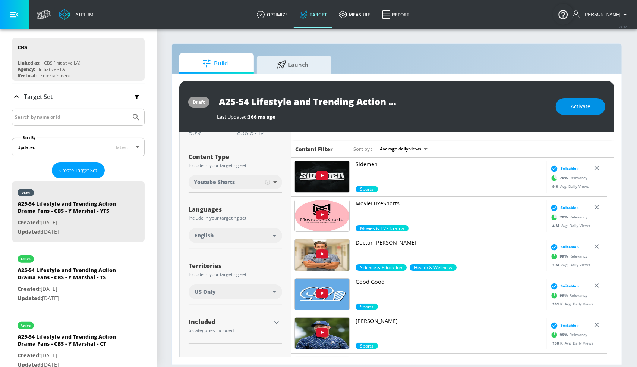
click at [579, 111] on button "Activate" at bounding box center [581, 106] width 50 height 17
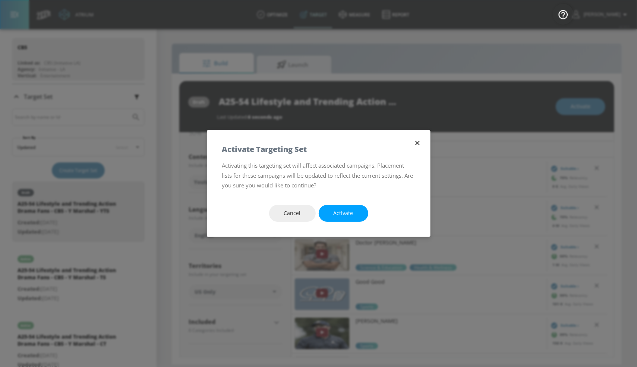
click at [334, 211] on span "Activate" at bounding box center [344, 212] width 20 height 9
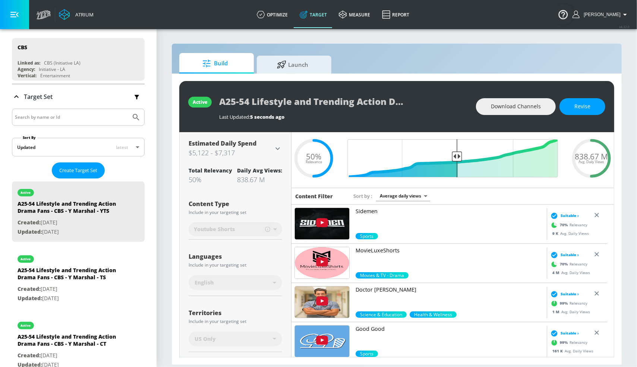
scroll to position [21, 0]
click at [257, 236] on div "Youtube Shorts" at bounding box center [236, 229] width 94 height 20
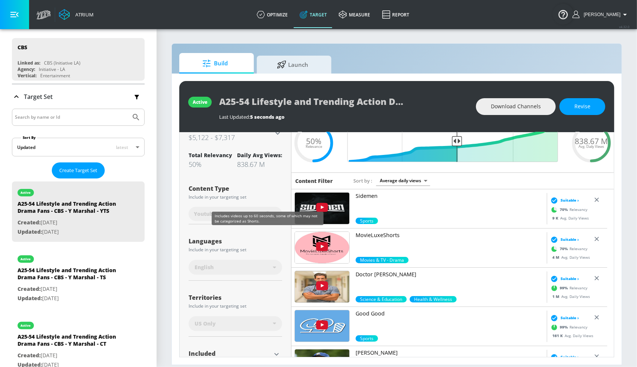
scroll to position [98, 0]
